Goal: Task Accomplishment & Management: Manage account settings

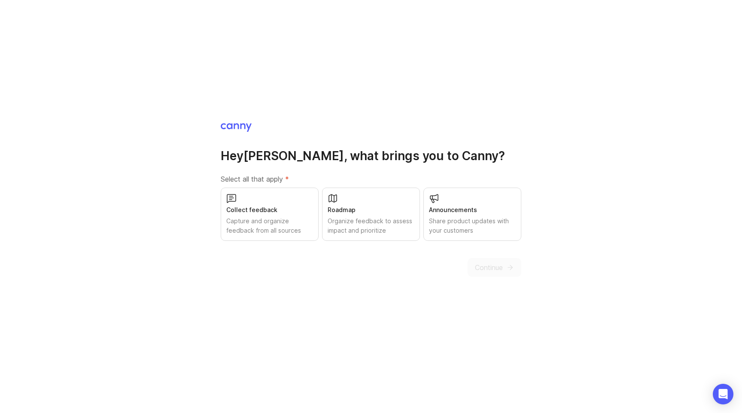
click at [264, 201] on div "Collect feedback Capture and organize feedback from all sources" at bounding box center [270, 214] width 98 height 53
click at [384, 215] on div "Roadmap Organize feedback to assess impact and prioritize" at bounding box center [371, 214] width 98 height 53
click at [500, 265] on span "Continue" at bounding box center [489, 267] width 28 height 10
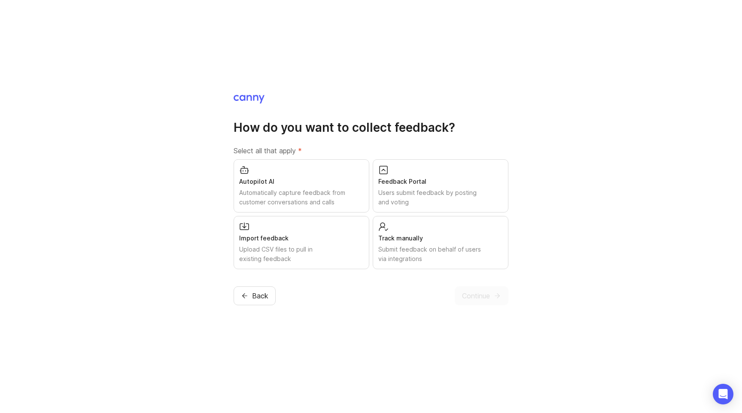
click at [316, 181] on div "Autopilot AI" at bounding box center [301, 181] width 124 height 9
click at [316, 242] on div "Import feedback" at bounding box center [301, 238] width 124 height 9
click at [480, 234] on div "Track manually" at bounding box center [440, 238] width 124 height 9
click at [473, 297] on span "Continue" at bounding box center [476, 296] width 28 height 10
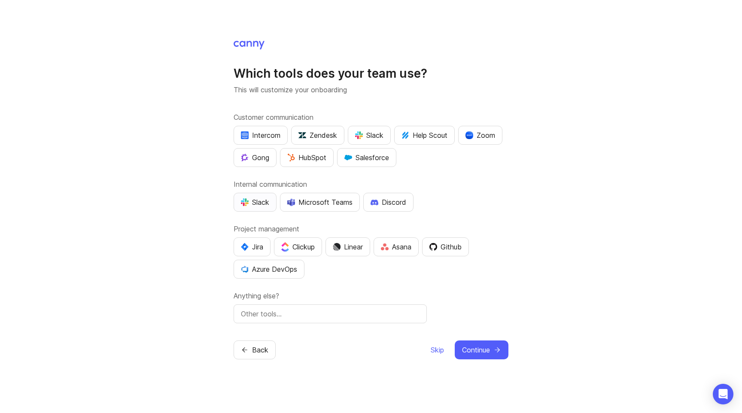
click at [259, 201] on div "Slack" at bounding box center [255, 202] width 28 height 10
click at [358, 249] on div "Linear" at bounding box center [348, 247] width 30 height 10
click at [270, 317] on input "text" at bounding box center [330, 314] width 179 height 10
type input "G"
click at [300, 316] on input "Google Workspace, exploring Front" at bounding box center [330, 314] width 179 height 10
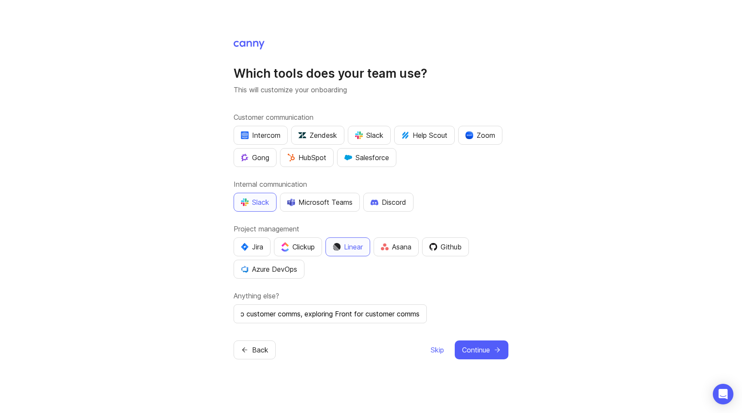
scroll to position [0, 70]
click at [272, 313] on input "Google Workspace to customer comms, exploring Front for customer comms" at bounding box center [330, 314] width 179 height 10
type input "Google Workspace to customer comms, exploring Front for customer ops"
click at [485, 349] on span "Continue" at bounding box center [476, 350] width 28 height 10
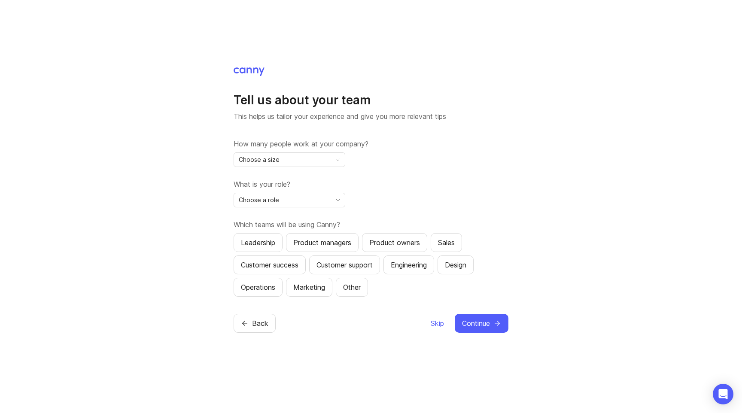
click at [331, 159] on icon "toggle icon" at bounding box center [338, 159] width 14 height 7
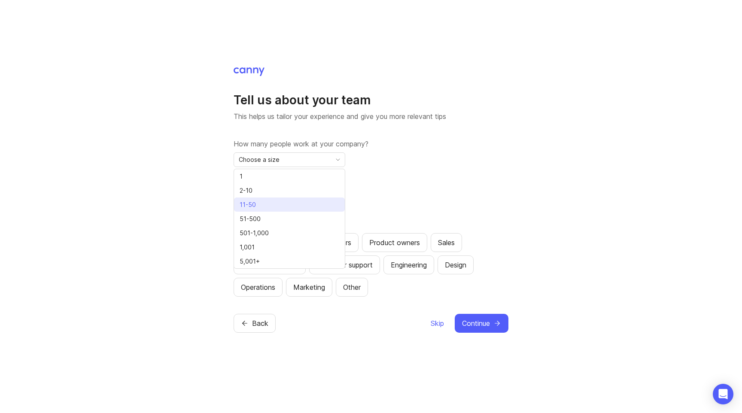
click at [308, 209] on li "11-50" at bounding box center [289, 204] width 111 height 14
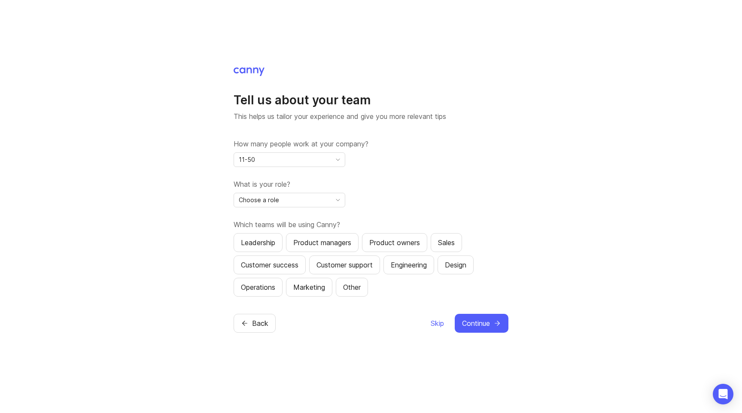
click at [316, 162] on div "11-50" at bounding box center [282, 160] width 97 height 14
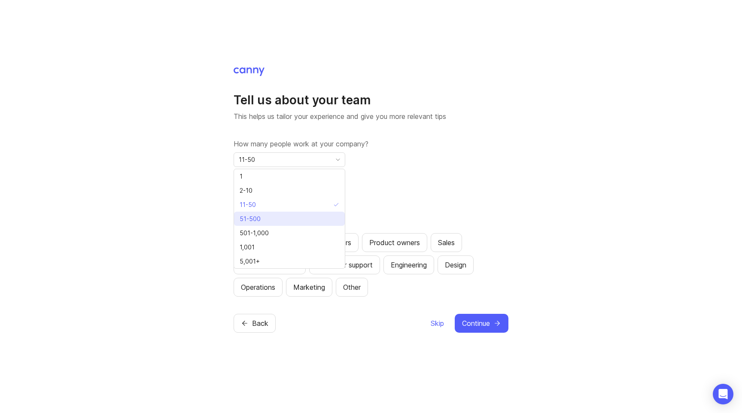
click at [288, 220] on li "51-500" at bounding box center [289, 219] width 111 height 14
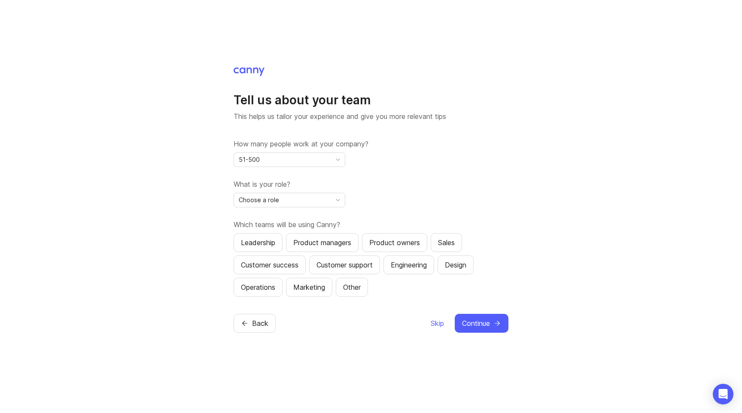
click at [315, 206] on div "Choose a role" at bounding box center [282, 200] width 97 height 14
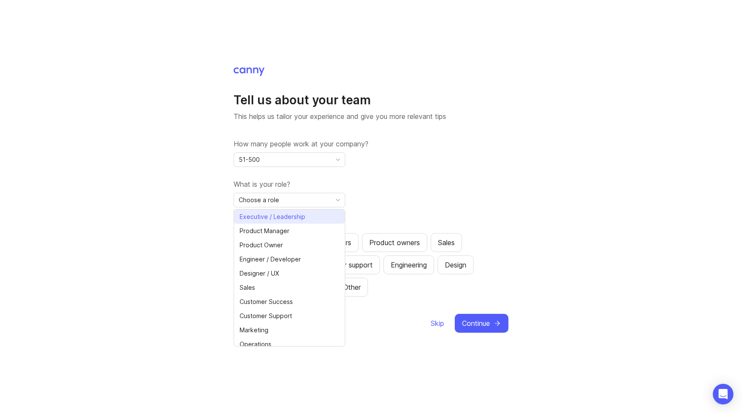
click at [295, 218] on span "Executive / Leadership" at bounding box center [273, 216] width 66 height 9
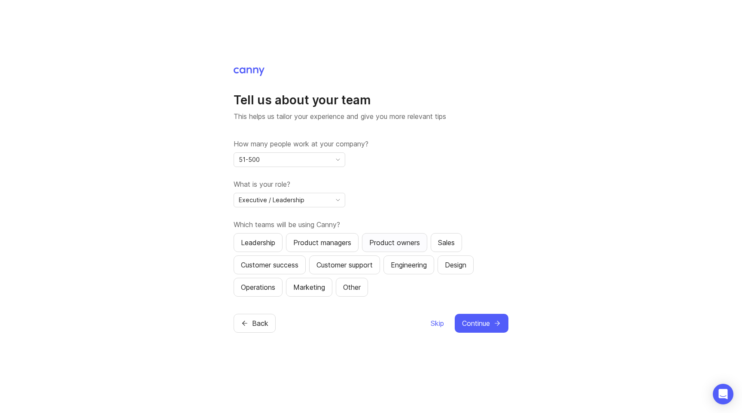
click at [404, 242] on div "Product owners" at bounding box center [394, 242] width 51 height 10
click at [419, 266] on div "Engineering" at bounding box center [409, 265] width 36 height 10
click at [272, 245] on div "Leadership" at bounding box center [258, 242] width 34 height 10
click at [462, 268] on div "Design" at bounding box center [455, 265] width 21 height 10
click at [474, 323] on span "Continue" at bounding box center [476, 323] width 28 height 10
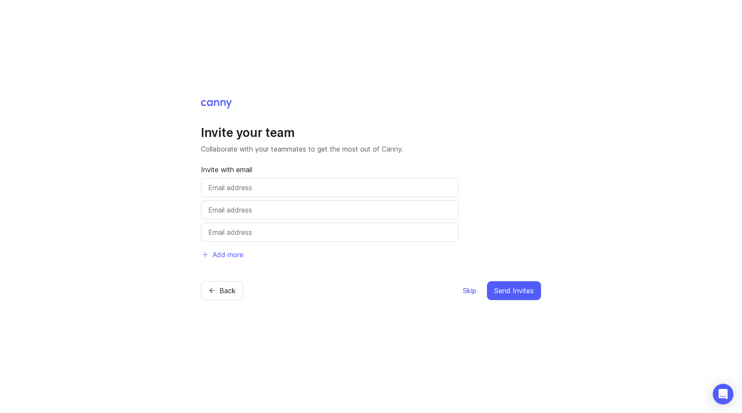
click at [464, 291] on span "Skip" at bounding box center [469, 290] width 13 height 10
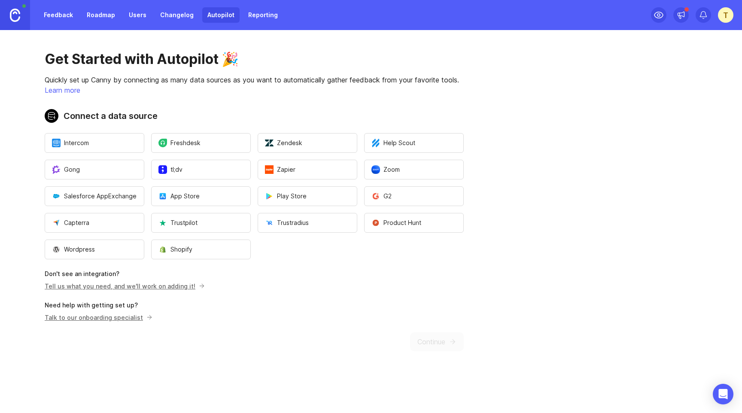
click at [430, 341] on div "Get Started with Autopilot 🎉 Quickly set up Canny by connecting as many data so…" at bounding box center [254, 201] width 508 height 342
click at [61, 15] on link "Feedback" at bounding box center [58, 14] width 39 height 15
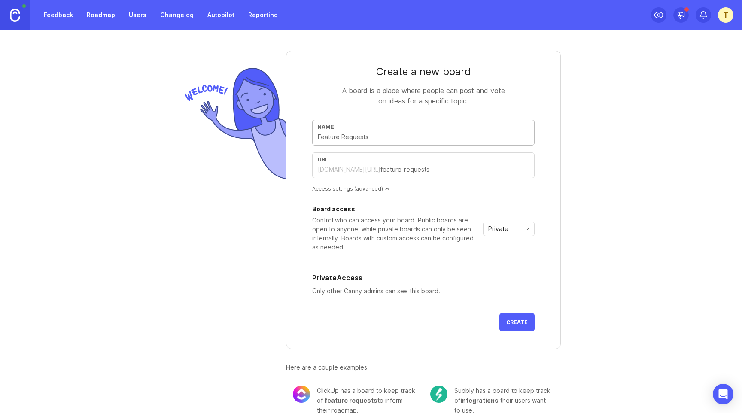
click at [183, 129] on img at bounding box center [233, 123] width 105 height 119
click at [131, 13] on link "Users" at bounding box center [138, 14] width 28 height 15
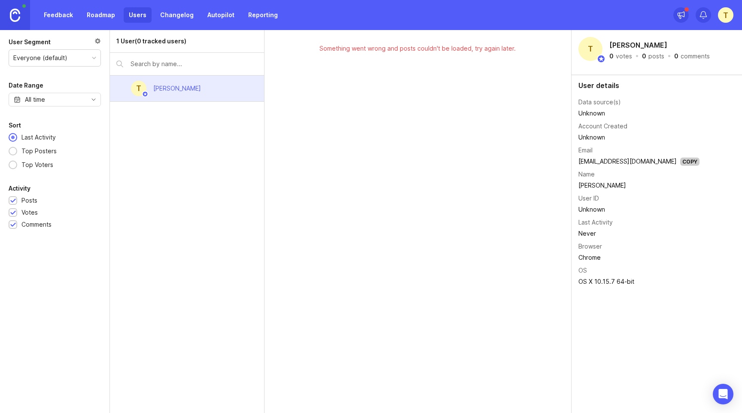
click at [171, 14] on link "Changelog" at bounding box center [177, 14] width 44 height 15
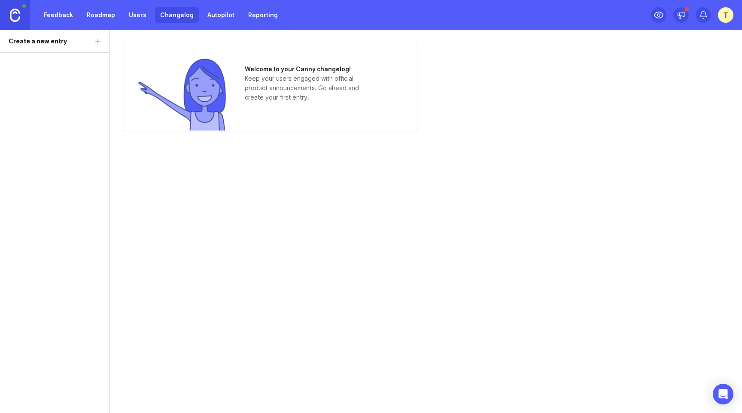
click at [213, 16] on link "Autopilot" at bounding box center [220, 14] width 37 height 15
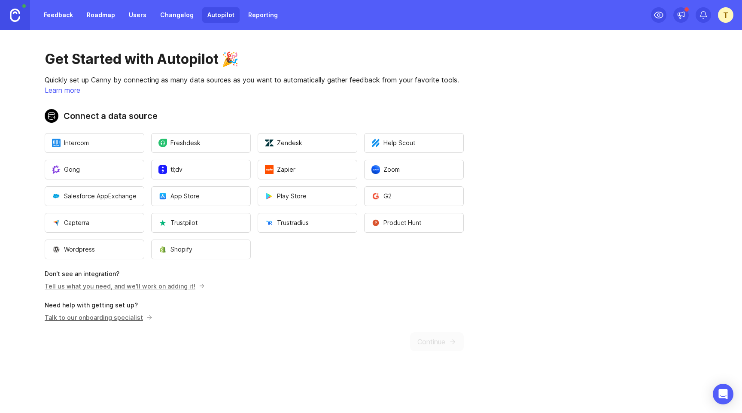
click at [253, 16] on link "Reporting" at bounding box center [263, 14] width 40 height 15
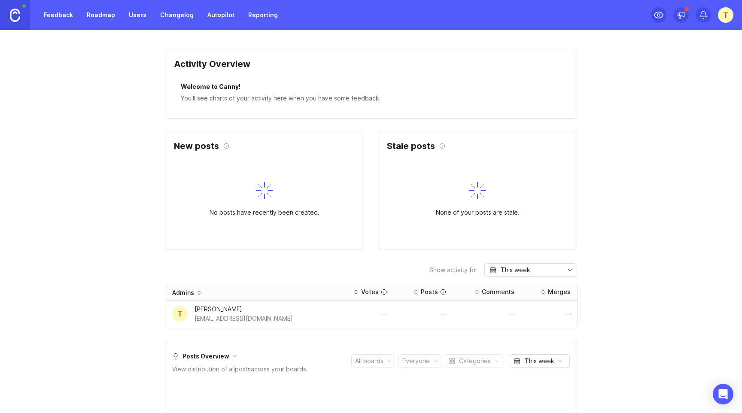
click at [72, 13] on link "Feedback" at bounding box center [58, 14] width 39 height 15
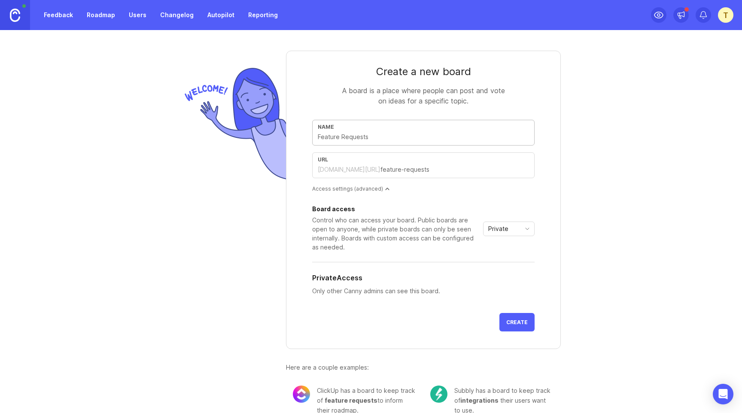
click at [136, 162] on div "Create a new board A board is a place where people can post and vote on ideas f…" at bounding box center [371, 221] width 742 height 383
click at [376, 138] on input "text" at bounding box center [423, 136] width 211 height 9
type input "B"
type input "b"
type input "Br"
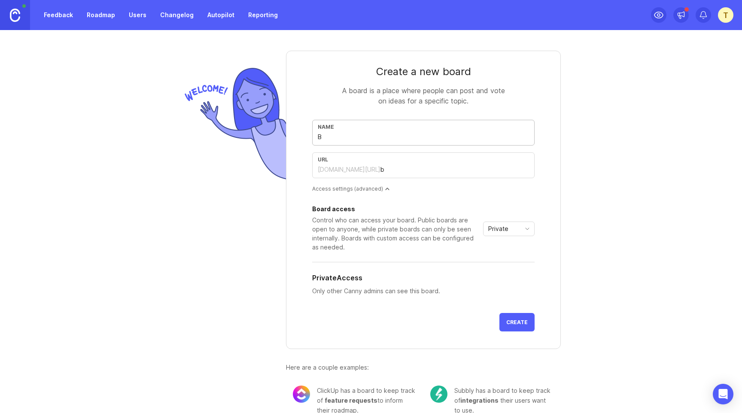
type input "br"
type input "Bru"
type input "bru"
type input "Bruc"
type input "bruc"
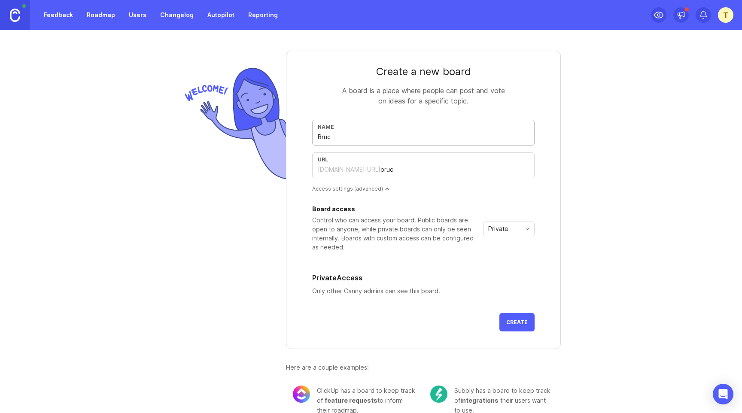
type input "[PERSON_NAME]"
type input "BruceA"
type input "brucea"
type input "BruceAI"
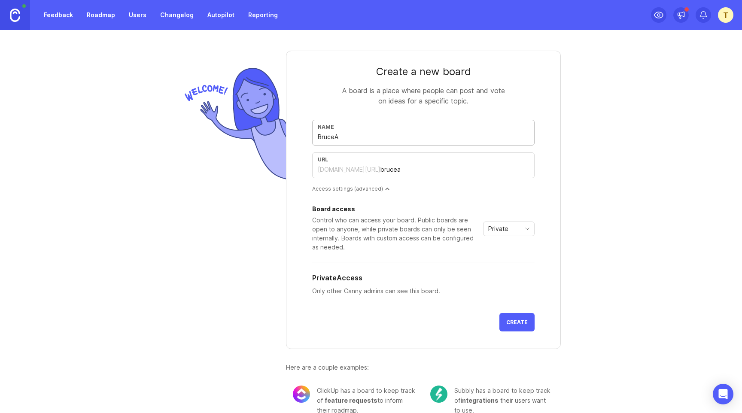
type input "bruceai"
type input "BruceAI"
click at [188, 250] on div at bounding box center [233, 240] width 105 height 378
click at [368, 189] on div "Access settings (advanced)" at bounding box center [423, 188] width 222 height 7
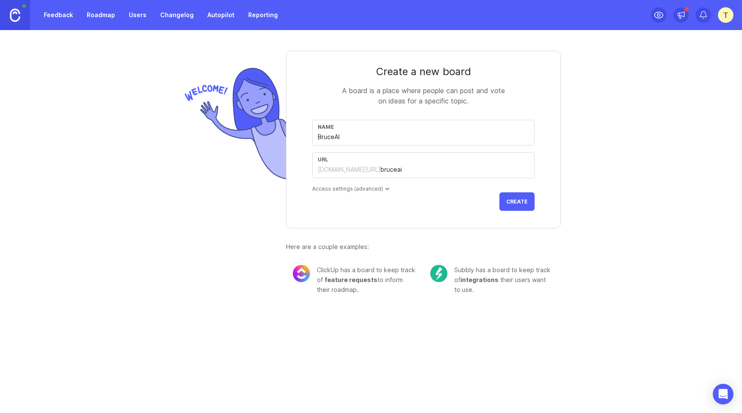
click at [368, 189] on div "Access settings (advanced)" at bounding box center [423, 188] width 222 height 7
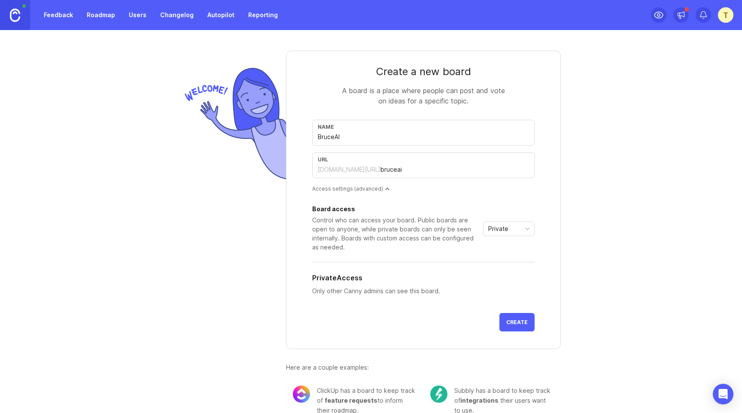
click at [501, 224] on span "Private" at bounding box center [498, 228] width 20 height 9
click at [501, 226] on span "Private" at bounding box center [498, 228] width 20 height 9
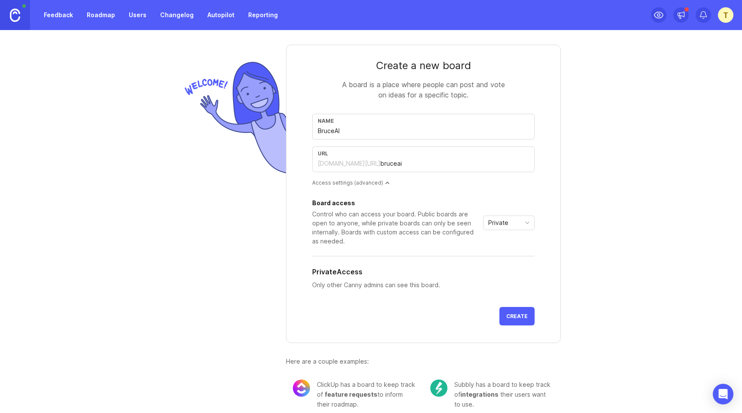
click at [501, 229] on div "Private" at bounding box center [501, 223] width 37 height 14
click at [502, 226] on span "Private" at bounding box center [498, 222] width 20 height 9
click at [521, 320] on button "Create" at bounding box center [516, 316] width 35 height 18
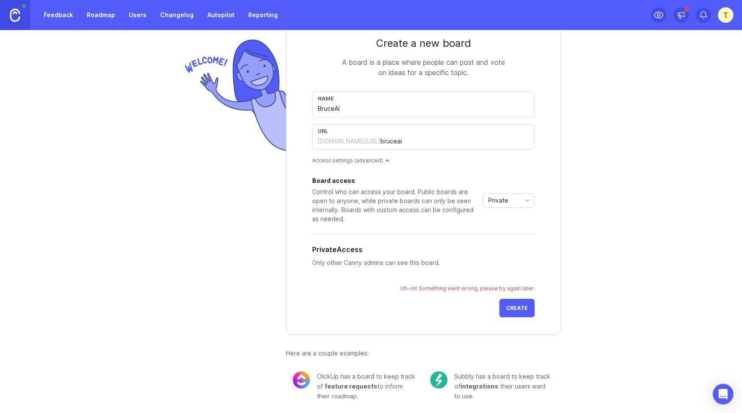
scroll to position [0, 0]
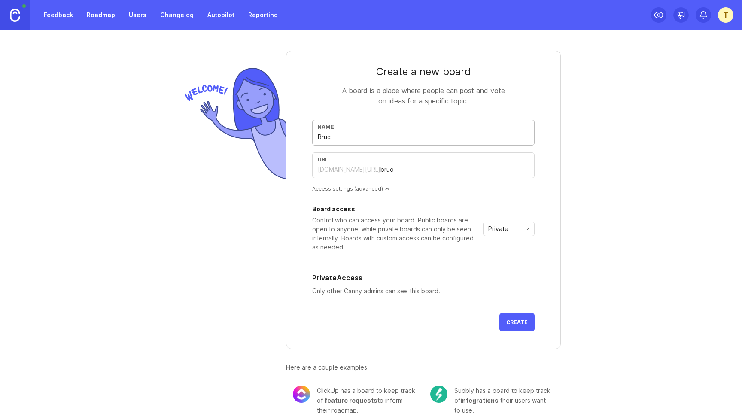
type input "[PERSON_NAME]"
type input "BruceA"
type input "brucea"
type input "BruceAI"
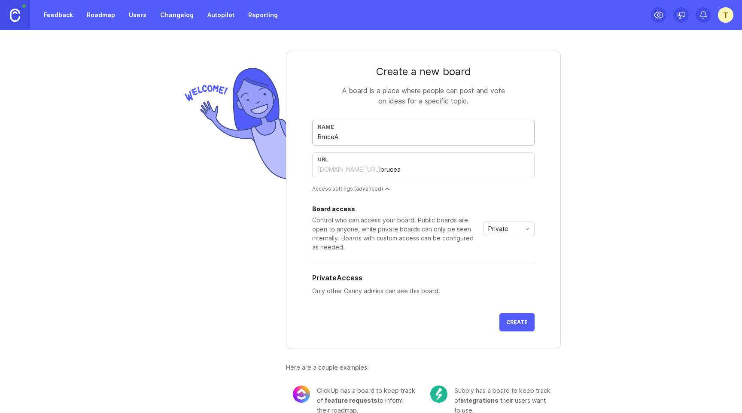
type input "bruceai"
type input "BruceAI"
click at [232, 240] on div at bounding box center [233, 240] width 105 height 378
click at [519, 322] on span "Create" at bounding box center [516, 322] width 21 height 6
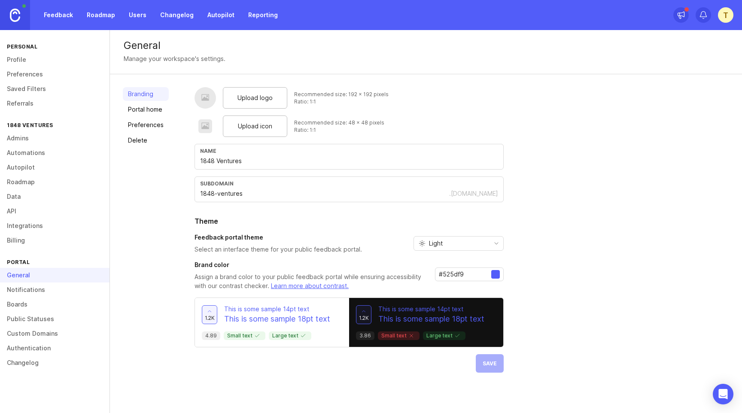
click at [62, 15] on link "Feedback" at bounding box center [58, 14] width 39 height 15
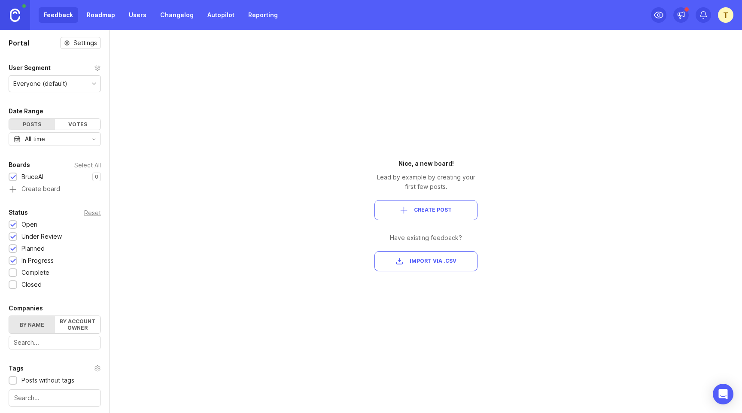
click at [418, 209] on span "Create Post" at bounding box center [433, 209] width 38 height 7
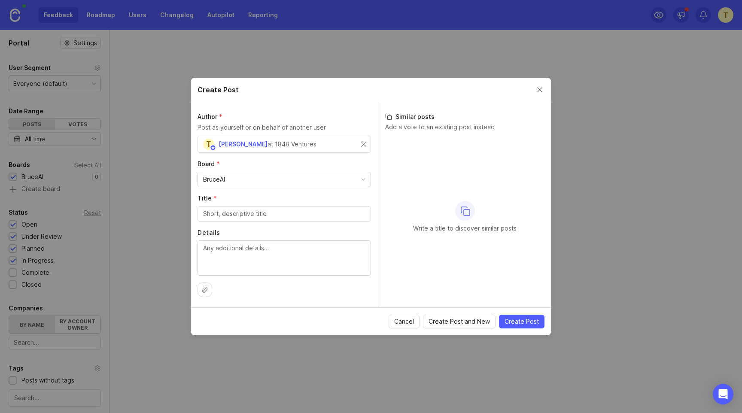
click at [538, 88] on button "Close create post modal" at bounding box center [539, 89] width 9 height 9
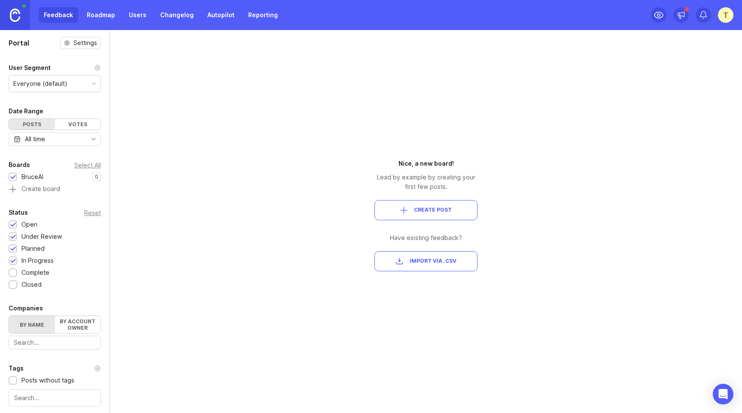
click at [58, 85] on div "Everyone (default)" at bounding box center [40, 83] width 54 height 9
click at [158, 91] on div "Portal Settings User Segment Everyone (default) Date Range Posts Votes All time…" at bounding box center [371, 221] width 742 height 383
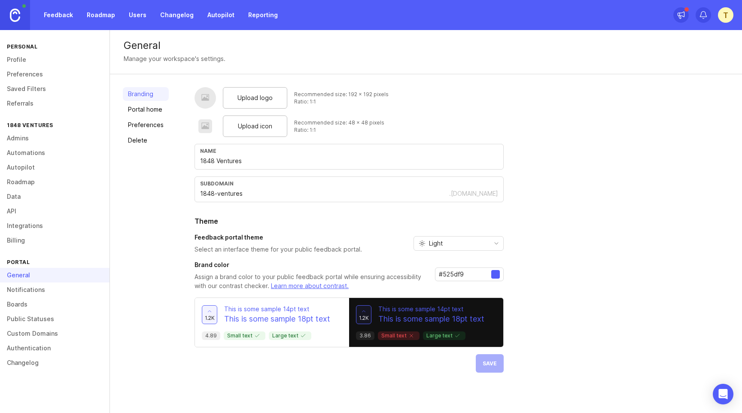
click at [45, 137] on link "Admins" at bounding box center [54, 138] width 109 height 15
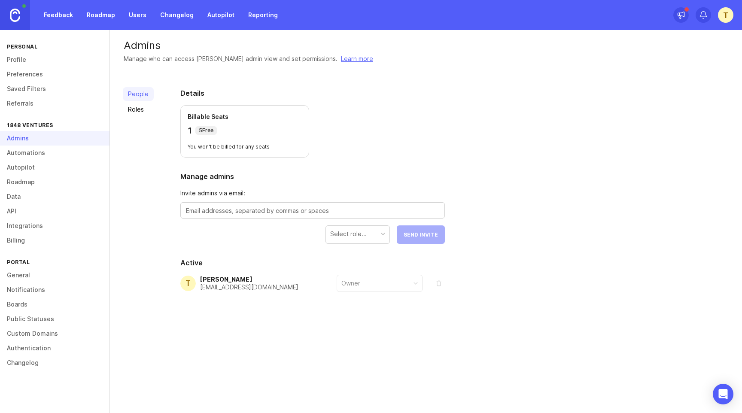
click at [38, 202] on link "Data" at bounding box center [54, 196] width 109 height 15
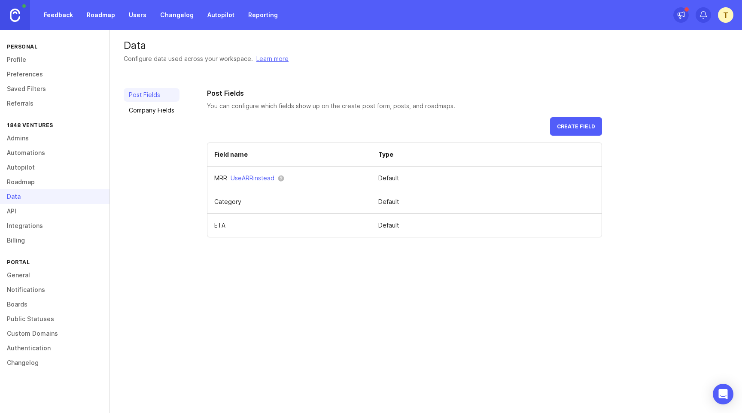
click at [36, 209] on link "API" at bounding box center [54, 211] width 109 height 15
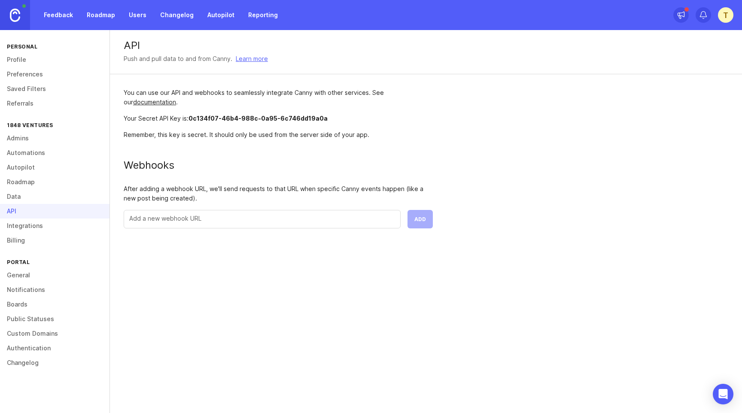
click at [43, 219] on link "Integrations" at bounding box center [54, 226] width 109 height 15
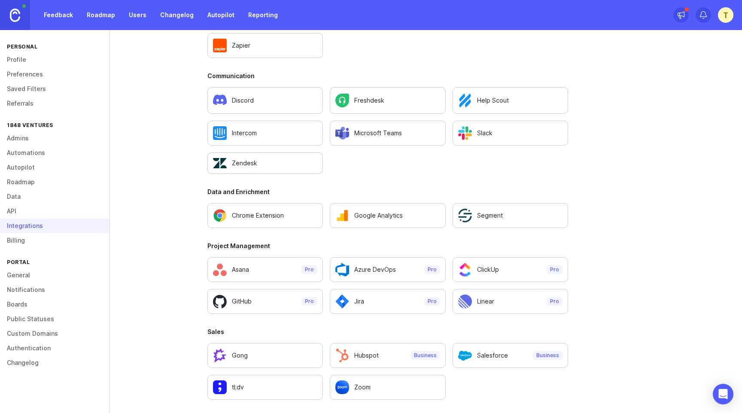
scroll to position [504, 0]
click at [61, 11] on link "Feedback" at bounding box center [58, 14] width 39 height 15
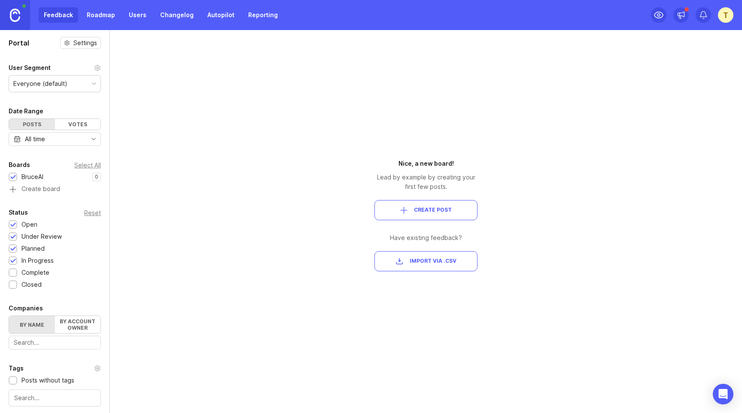
click at [423, 213] on span "Create Post" at bounding box center [433, 209] width 38 height 7
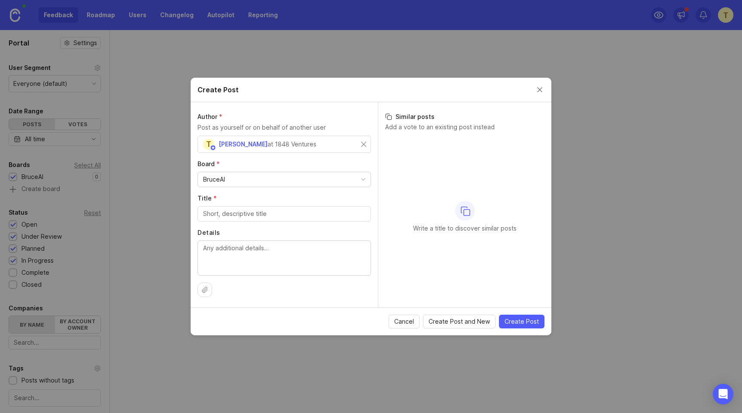
click at [533, 94] on div "Create Post" at bounding box center [371, 90] width 361 height 24
click at [537, 91] on button "Close create post modal" at bounding box center [539, 89] width 9 height 9
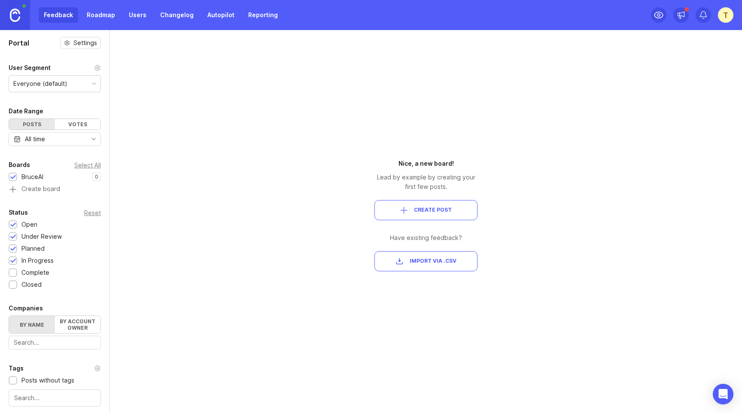
click at [423, 216] on button "Create Post" at bounding box center [425, 210] width 103 height 20
click at [728, 12] on div "T" at bounding box center [725, 14] width 15 height 15
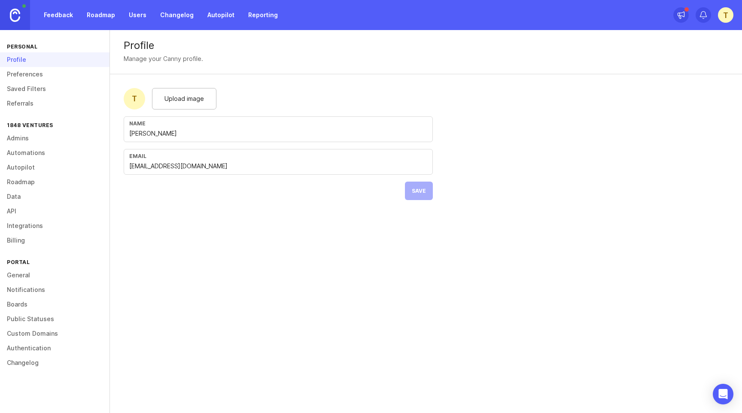
click at [34, 75] on link "Preferences" at bounding box center [54, 74] width 109 height 15
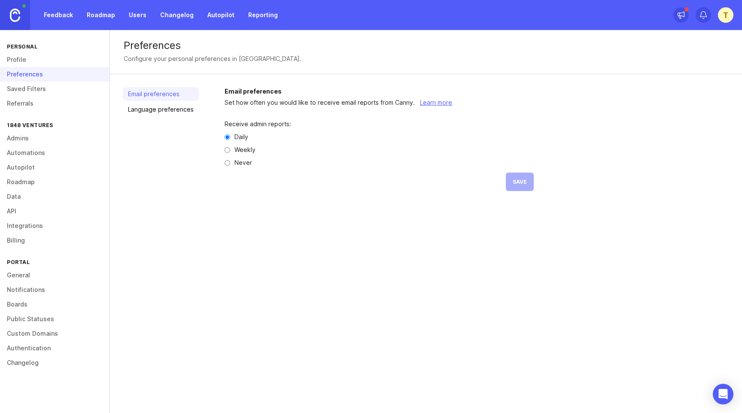
click at [33, 89] on link "Saved Filters" at bounding box center [54, 89] width 109 height 15
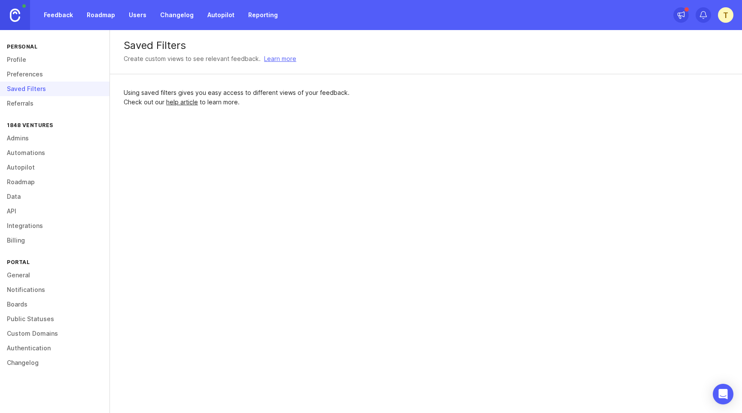
click at [29, 105] on link "Referrals" at bounding box center [54, 103] width 109 height 15
click at [27, 140] on link "Admins" at bounding box center [54, 138] width 109 height 15
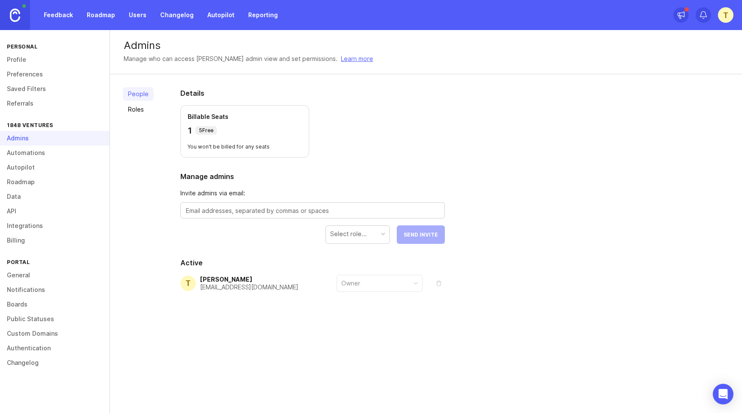
click at [33, 149] on link "Automations" at bounding box center [54, 153] width 109 height 15
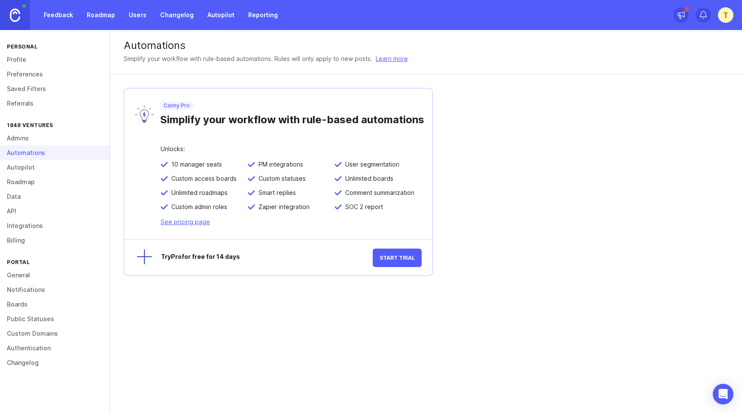
click at [29, 170] on link "Autopilot" at bounding box center [54, 167] width 109 height 15
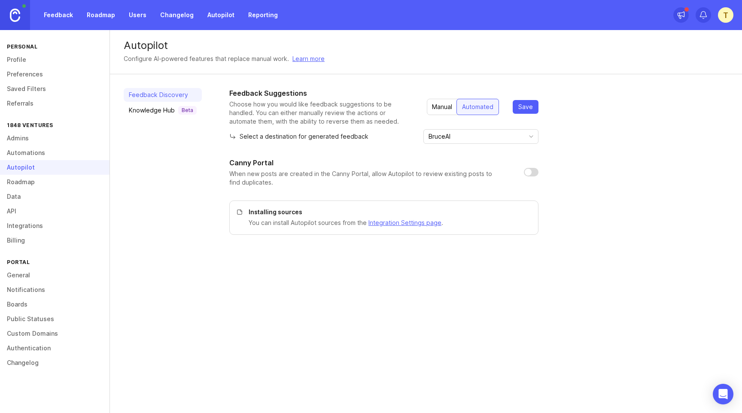
click at [27, 188] on link "Roadmap" at bounding box center [54, 182] width 109 height 15
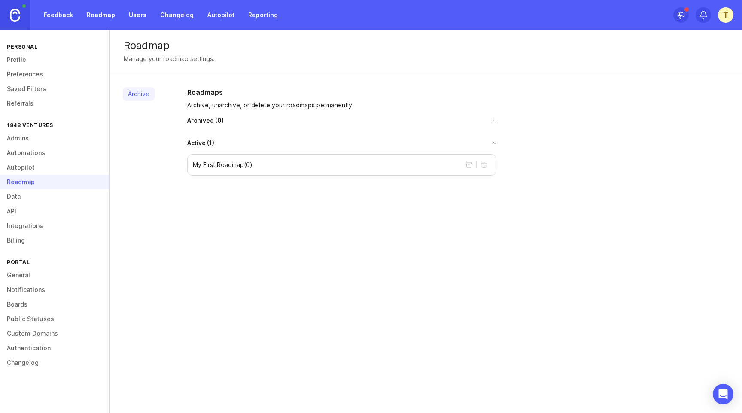
click at [21, 195] on link "Data" at bounding box center [54, 196] width 109 height 15
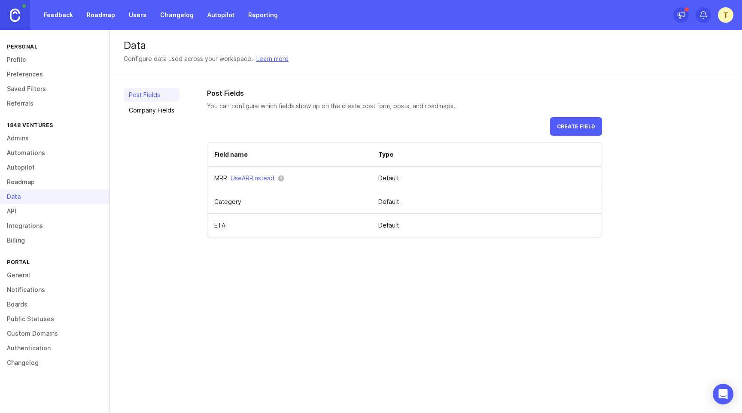
click at [17, 210] on link "API" at bounding box center [54, 211] width 109 height 15
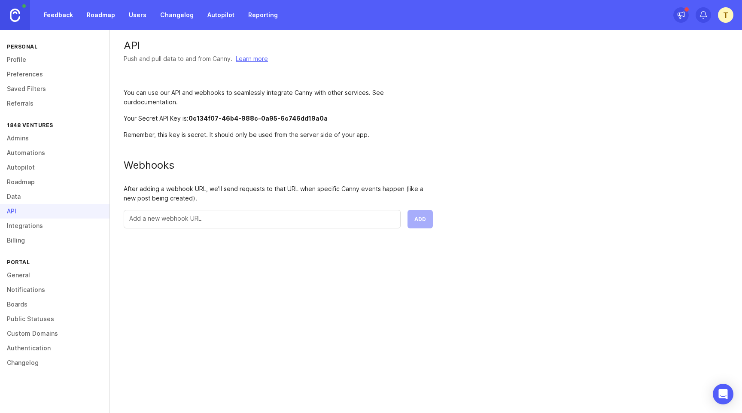
click at [24, 230] on link "Integrations" at bounding box center [54, 226] width 109 height 15
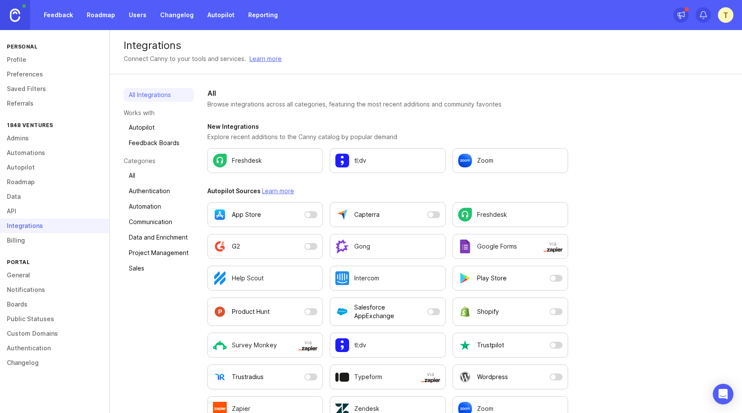
click at [24, 239] on link "Billing" at bounding box center [54, 240] width 109 height 15
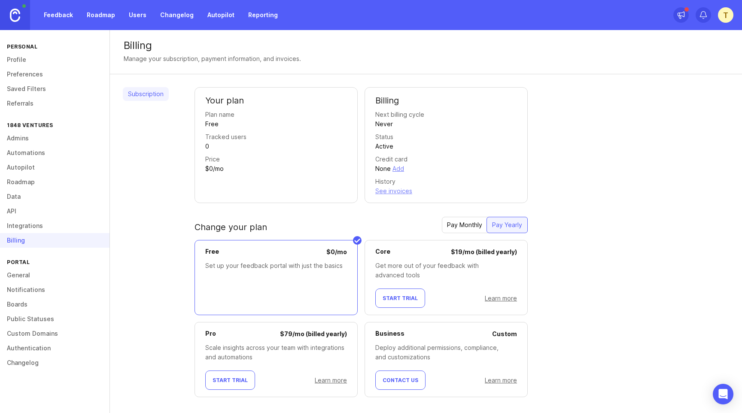
scroll to position [10, 0]
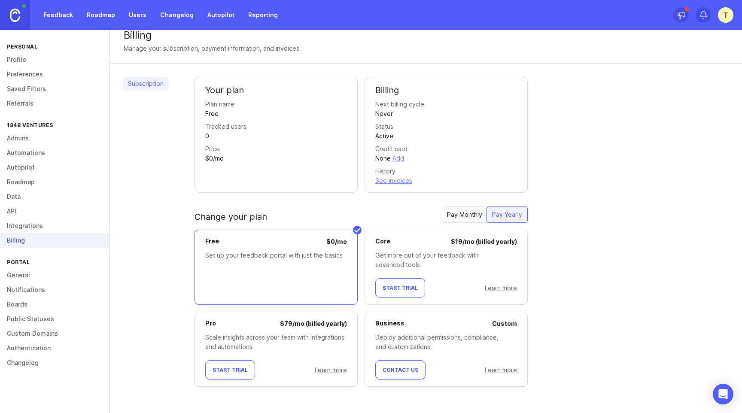
click at [42, 275] on link "General" at bounding box center [54, 275] width 109 height 15
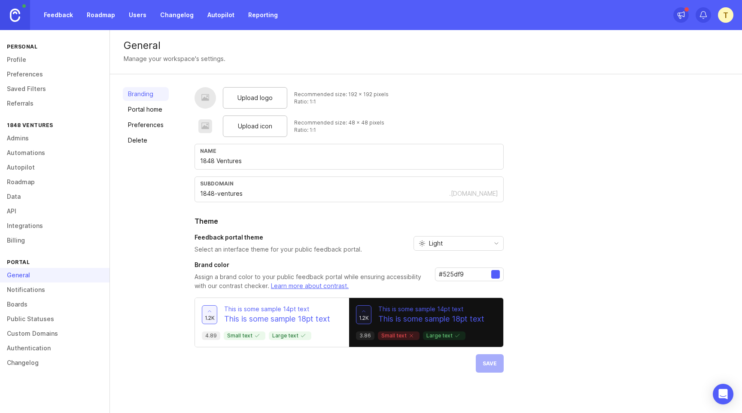
click at [134, 138] on link "Delete" at bounding box center [146, 141] width 46 height 14
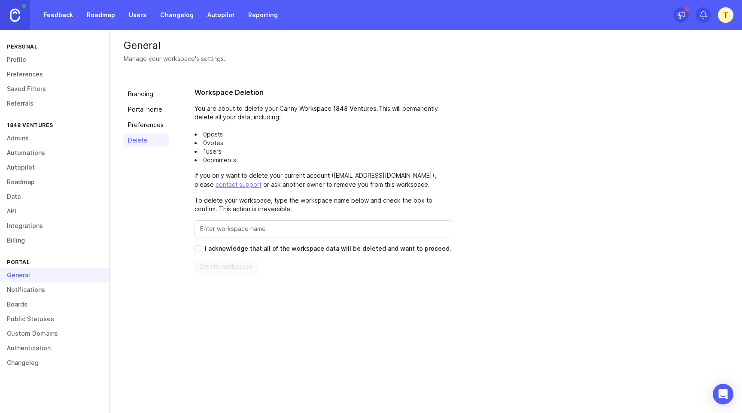
click at [243, 229] on input "Enter this workspace's name to confirm" at bounding box center [323, 228] width 246 height 9
type input "1848 Ventures"
click at [198, 249] on input "I acknowledge that all of the workspace data will be deleted and want to procee…" at bounding box center [197, 248] width 7 height 7
checkbox input "true"
click at [231, 267] on span "Delete workspace" at bounding box center [226, 266] width 53 height 9
